Goal: Information Seeking & Learning: Learn about a topic

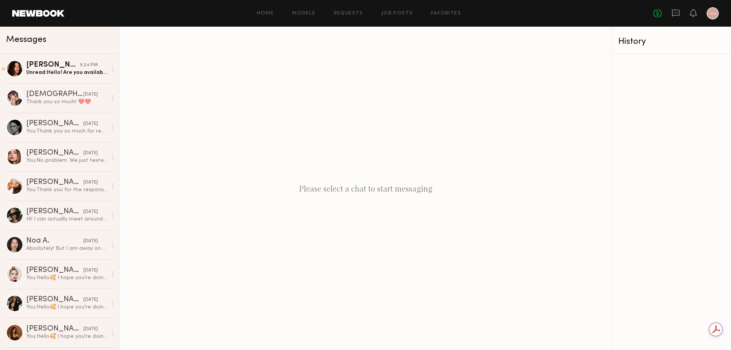
click at [257, 13] on div "Home Models Requests Job Posts Favorites Sign Out" at bounding box center [358, 13] width 589 height 5
click at [262, 11] on link "Home" at bounding box center [265, 13] width 17 height 5
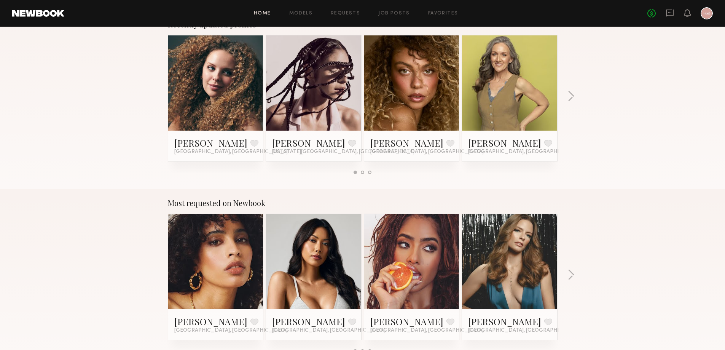
scroll to position [571, 0]
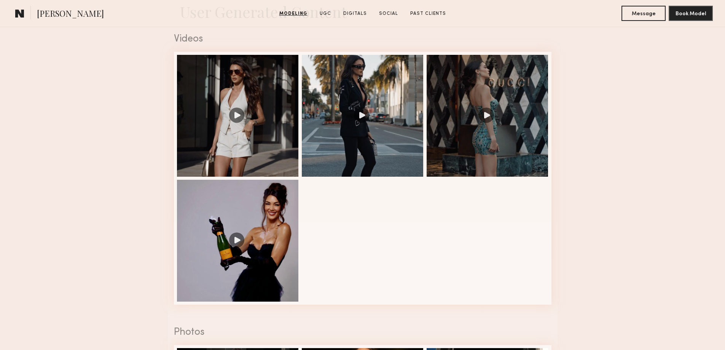
scroll to position [533, 0]
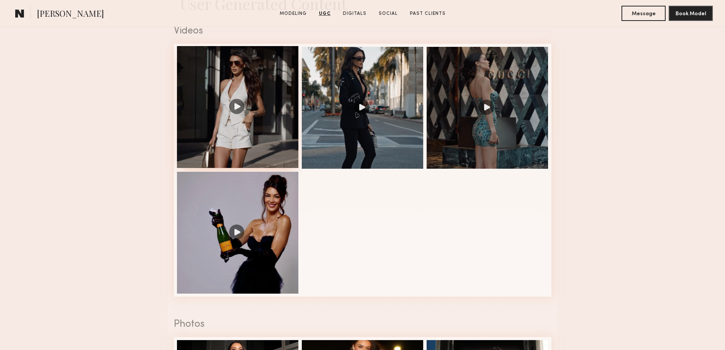
click at [273, 112] on div at bounding box center [238, 107] width 122 height 122
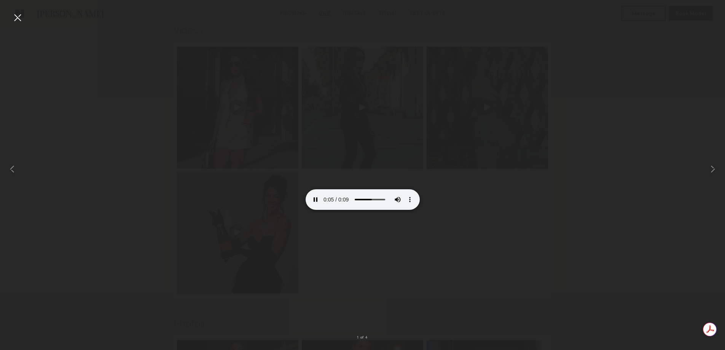
scroll to position [0, 0]
click at [502, 235] on div at bounding box center [362, 168] width 725 height 313
click at [711, 169] on common-icon at bounding box center [713, 169] width 12 height 12
click at [17, 33] on div at bounding box center [14, 168] width 29 height 313
click at [18, 17] on div at bounding box center [17, 17] width 12 height 12
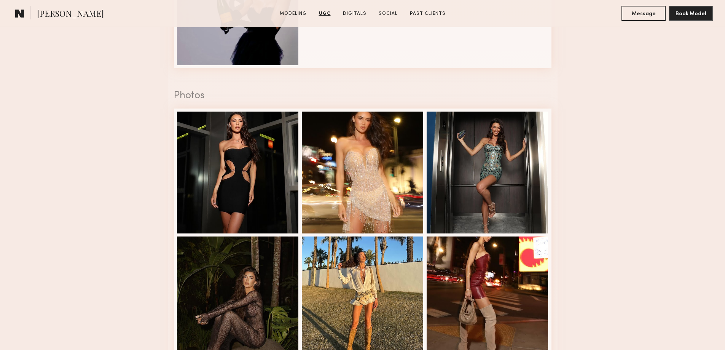
scroll to position [800, 0]
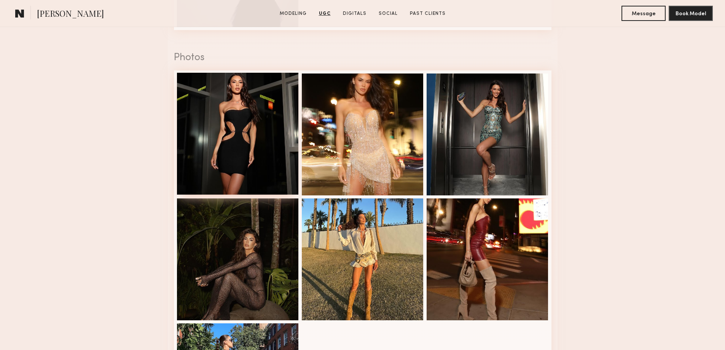
click at [230, 135] on div at bounding box center [238, 134] width 122 height 122
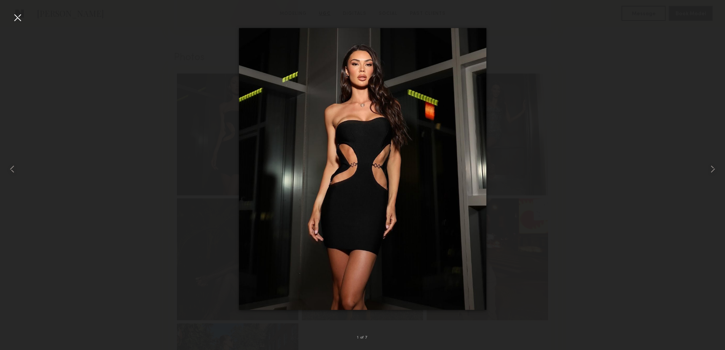
click at [18, 21] on div at bounding box center [17, 17] width 12 height 12
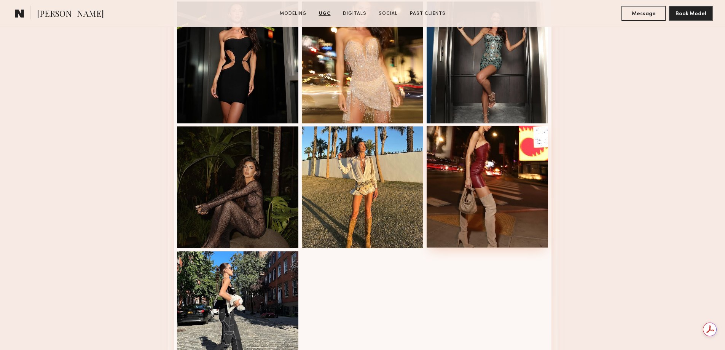
scroll to position [914, 0]
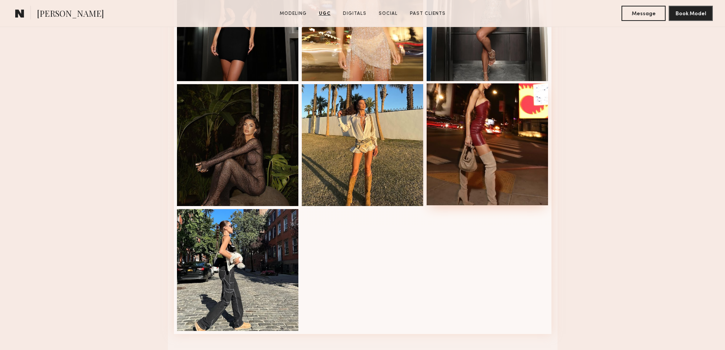
click at [486, 107] on div at bounding box center [488, 144] width 122 height 122
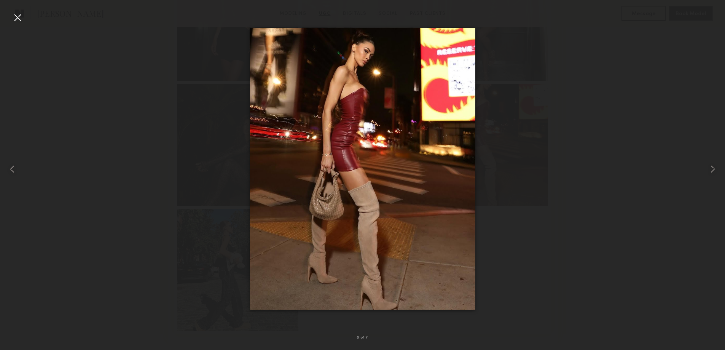
click at [16, 19] on div at bounding box center [17, 17] width 12 height 12
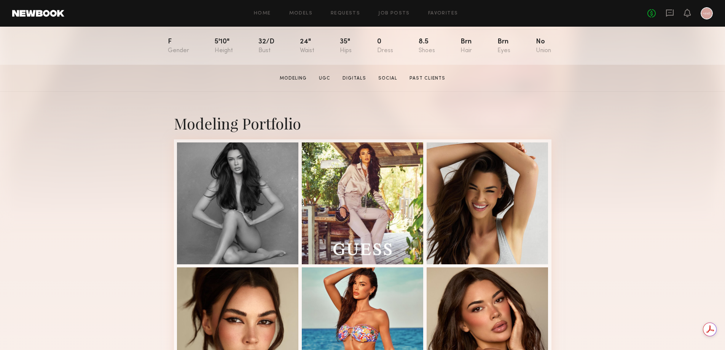
scroll to position [0, 0]
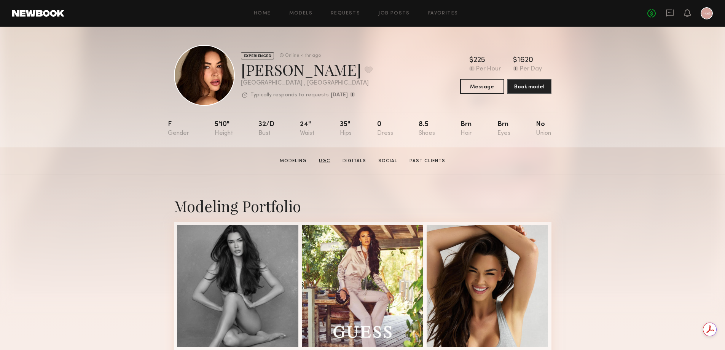
click at [325, 162] on link "UGC" at bounding box center [325, 161] width 18 height 7
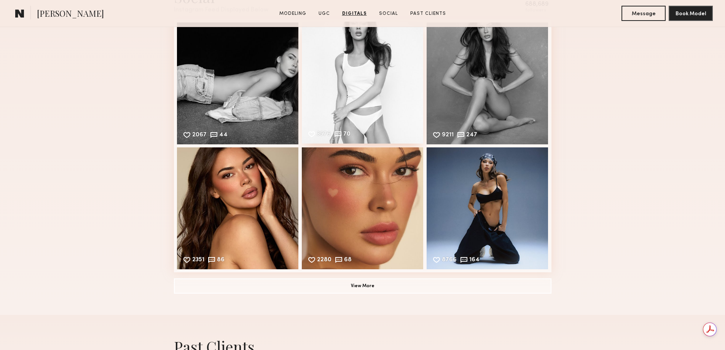
scroll to position [1655, 0]
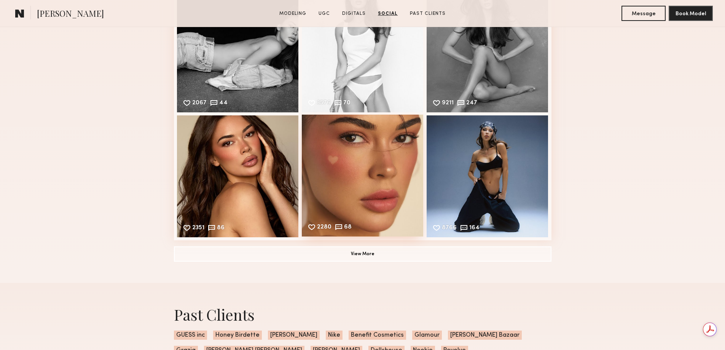
click at [409, 171] on div "2280 68 Likes & comments displayed to show model’s engagement" at bounding box center [363, 176] width 122 height 122
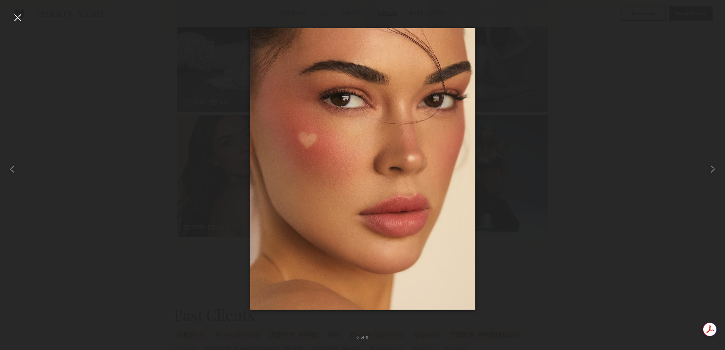
click at [591, 201] on div at bounding box center [362, 168] width 725 height 313
click at [22, 14] on div at bounding box center [17, 17] width 12 height 12
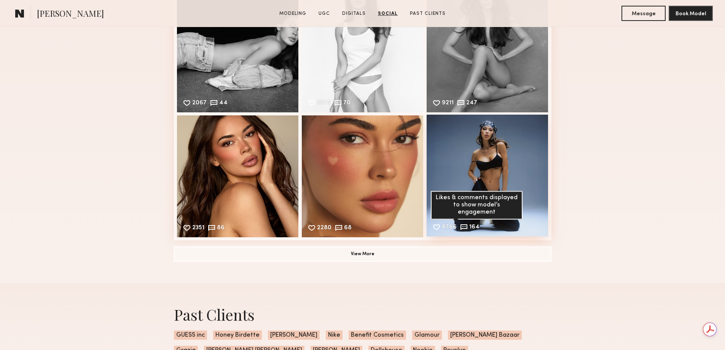
click at [490, 218] on div "Likes & comments displayed to show model’s engagement" at bounding box center [477, 205] width 92 height 29
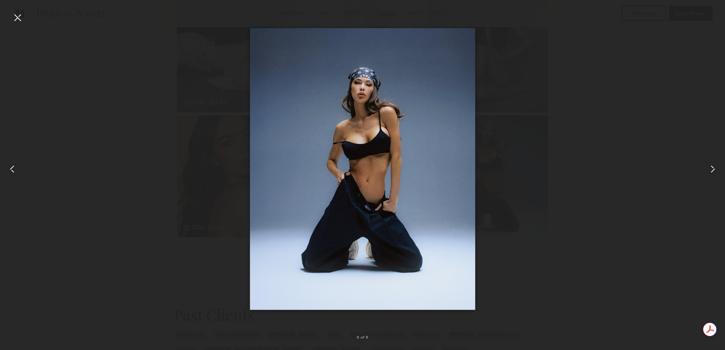
click at [12, 16] on div at bounding box center [17, 17] width 12 height 12
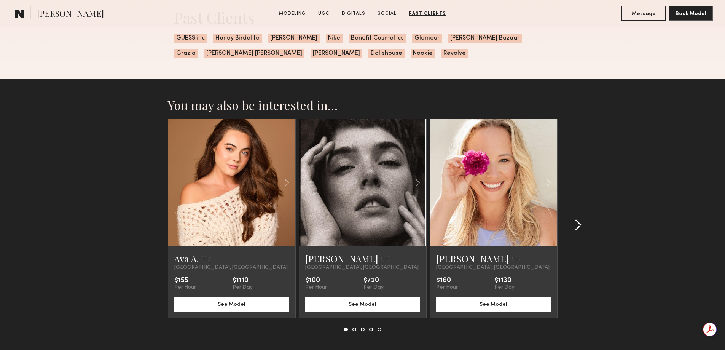
scroll to position [1959, 0]
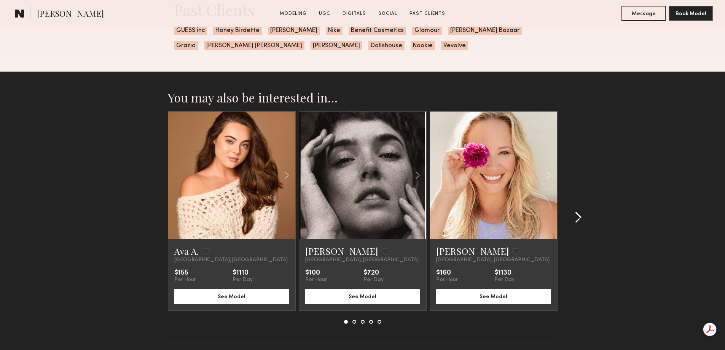
click at [584, 224] on div at bounding box center [576, 217] width 37 height 212
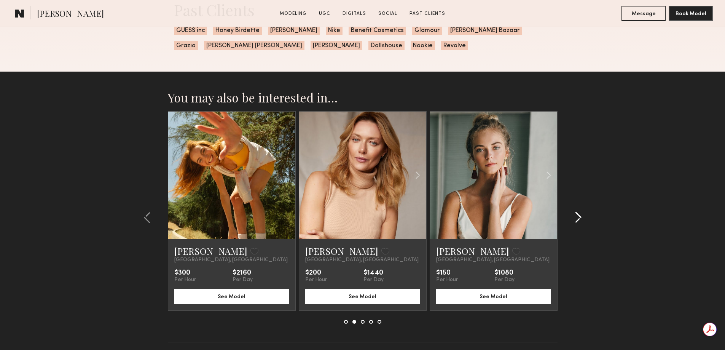
click at [585, 230] on div at bounding box center [576, 217] width 37 height 212
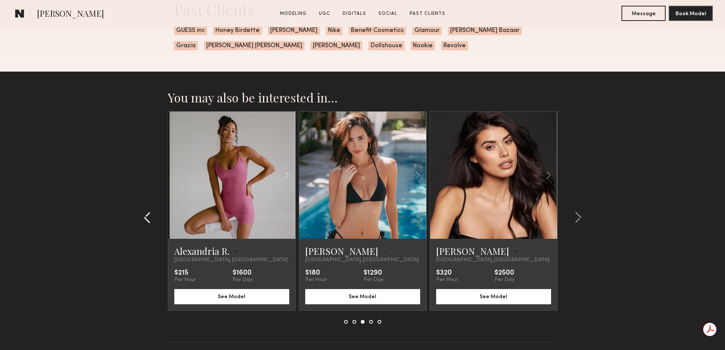
click at [148, 224] on common-icon at bounding box center [148, 217] width 8 height 12
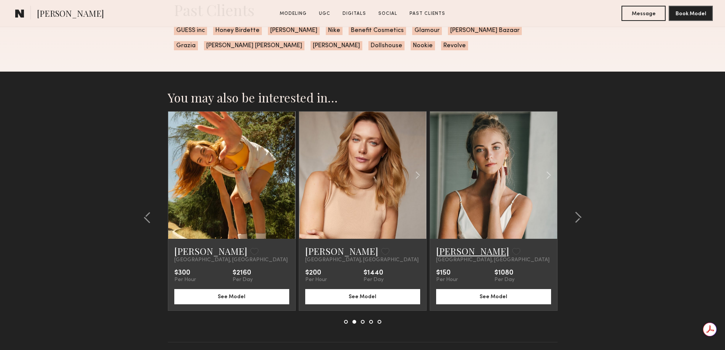
click at [446, 257] on link "Whitney T." at bounding box center [472, 251] width 73 height 12
